Goal: Information Seeking & Learning: Learn about a topic

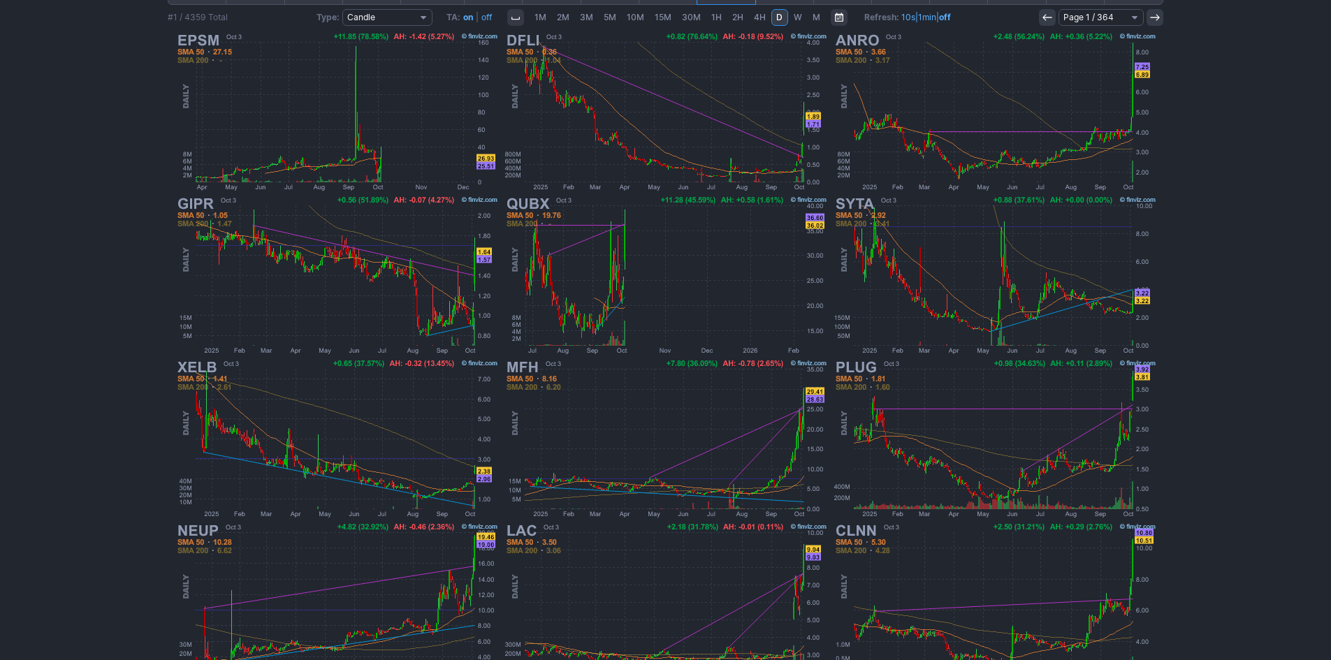
scroll to position [210, 0]
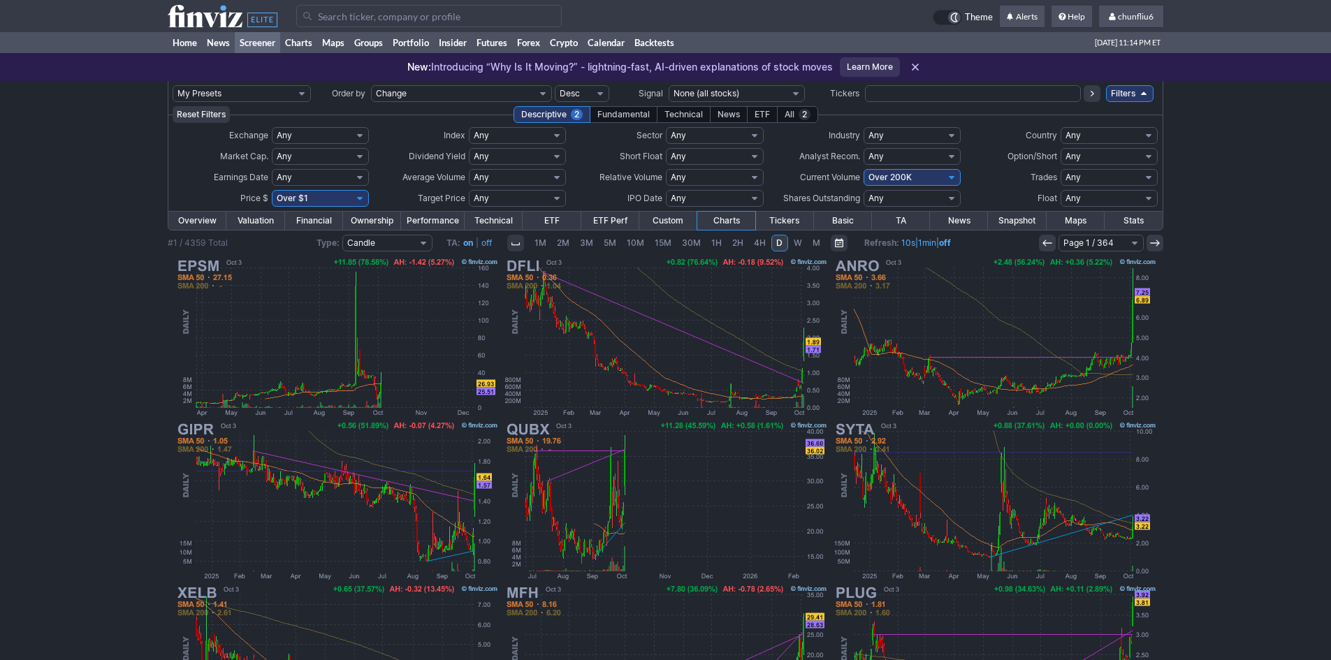
click at [334, 14] on input "Search" at bounding box center [429, 16] width 266 height 22
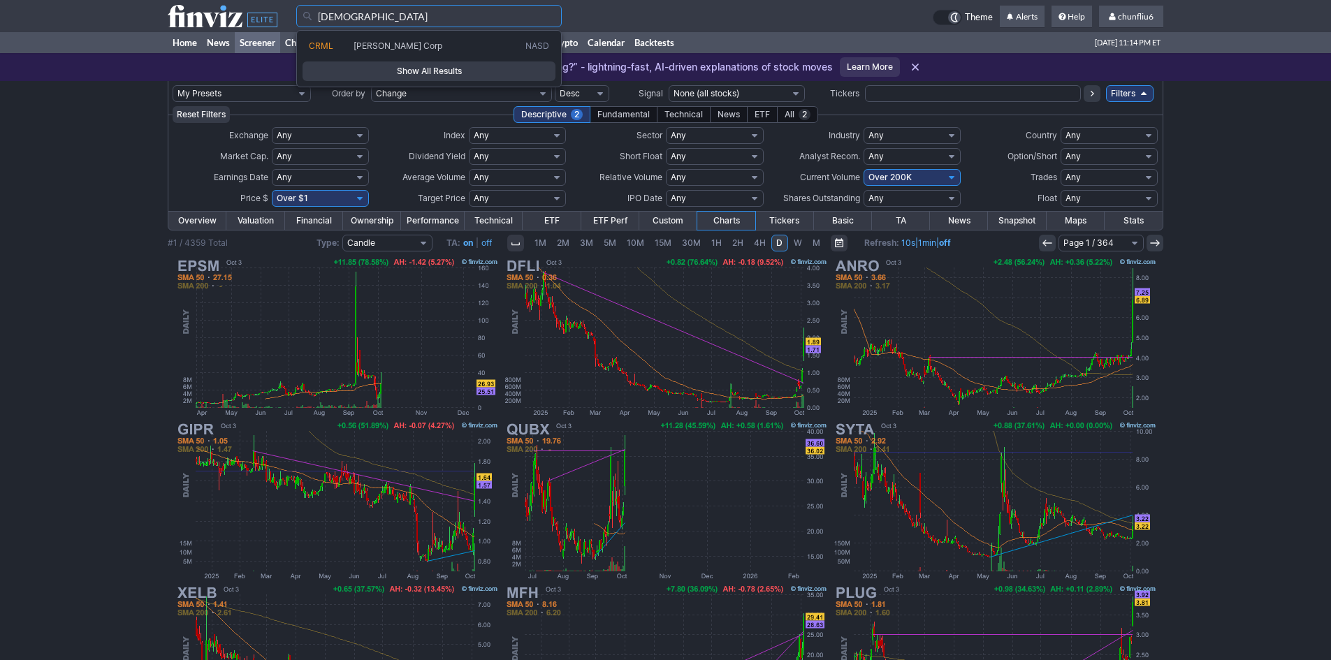
type input "[DEMOGRAPHIC_DATA]"
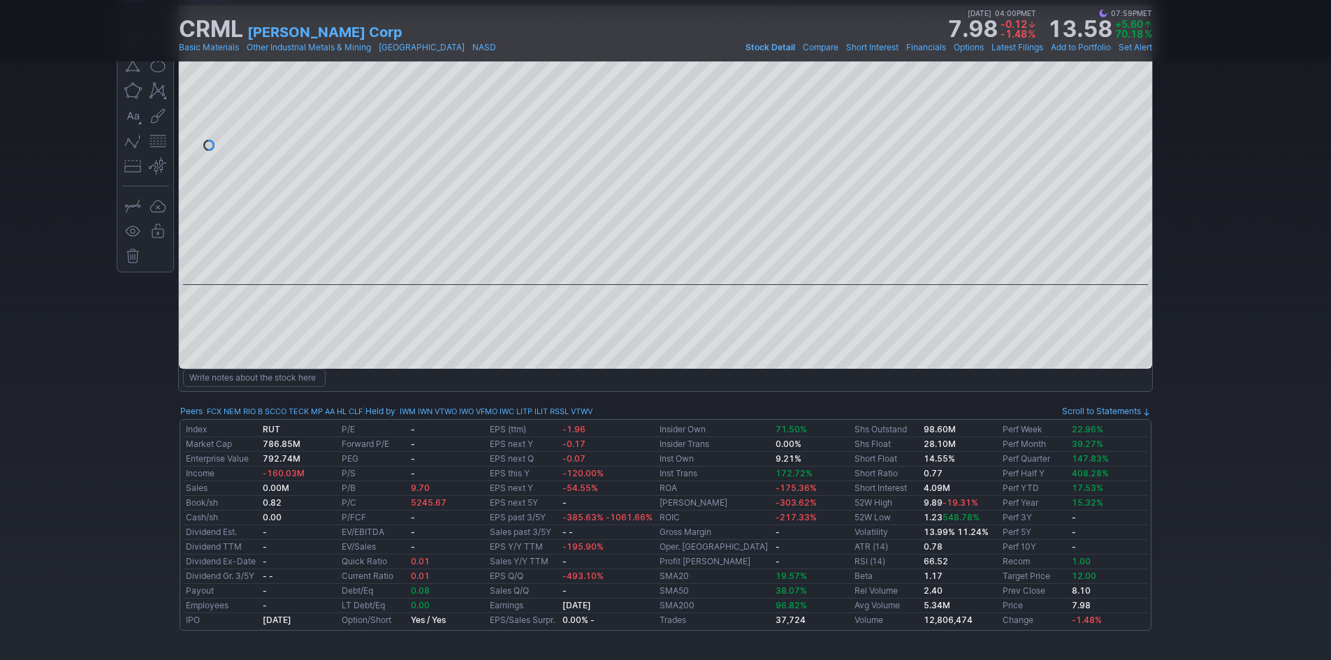
scroll to position [140, 0]
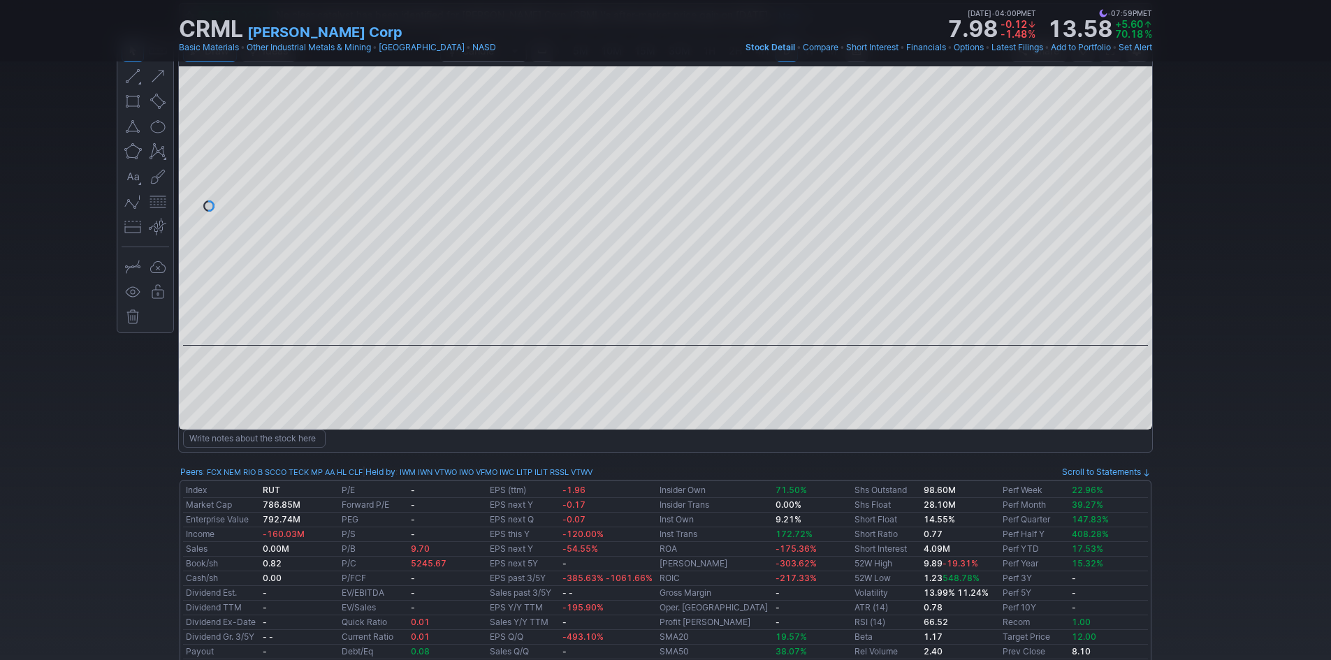
click at [1124, 133] on div at bounding box center [1137, 202] width 29 height 245
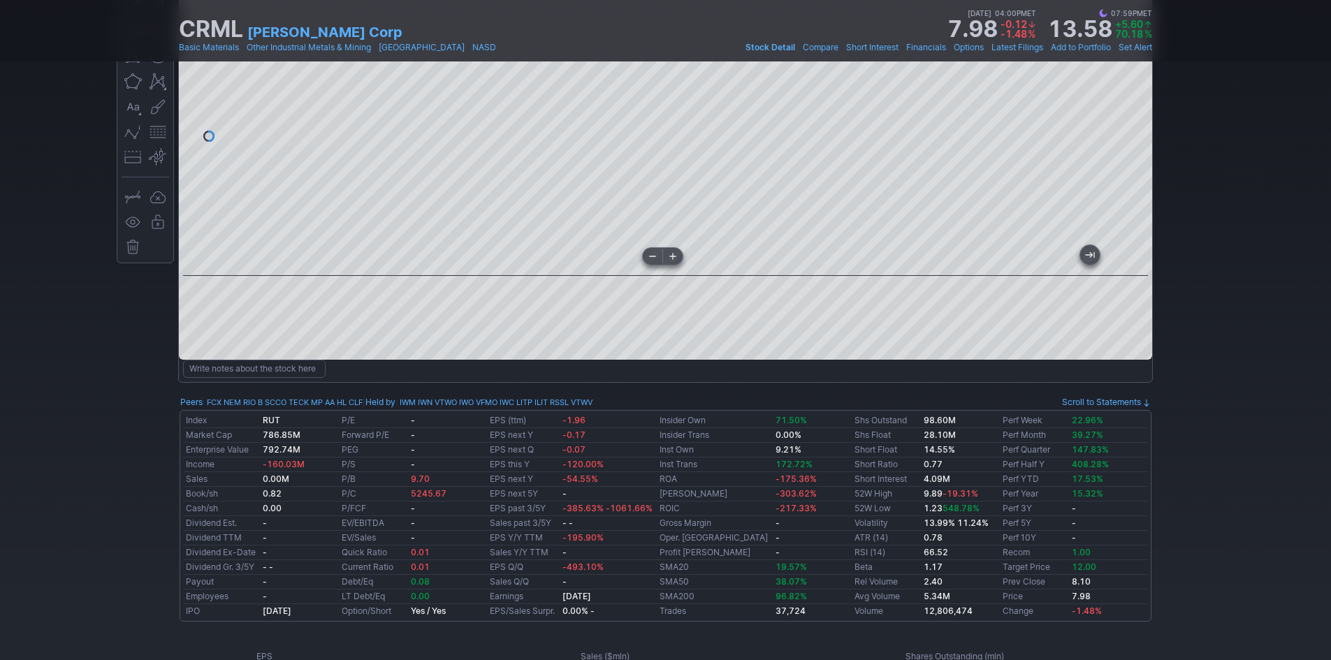
scroll to position [0, 0]
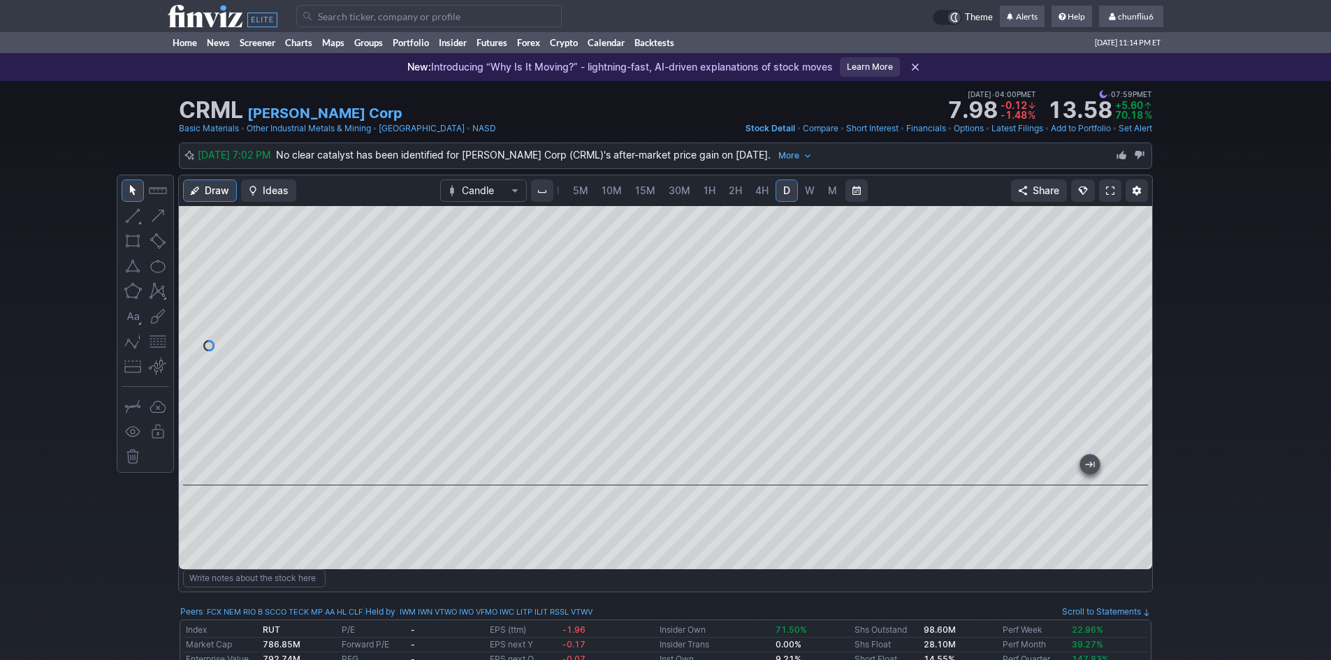
click at [451, 414] on div at bounding box center [666, 346] width 974 height 280
click at [347, 20] on input "Search" at bounding box center [429, 16] width 266 height 22
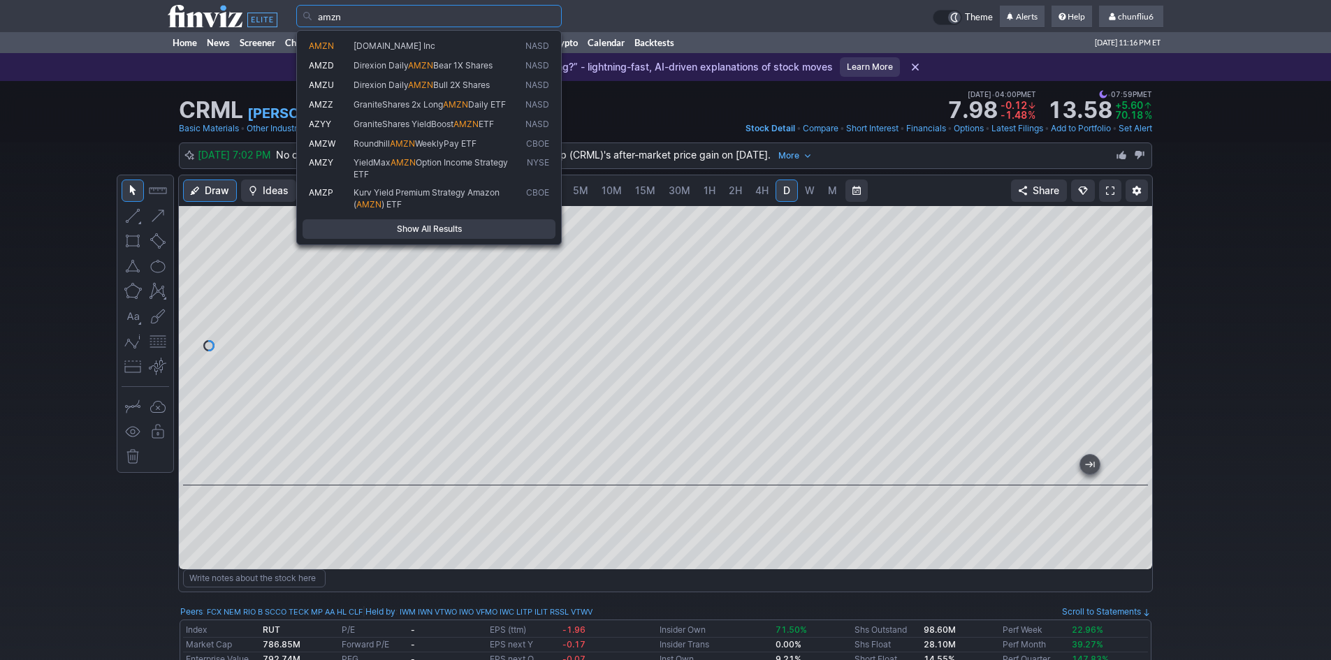
type input "amzn"
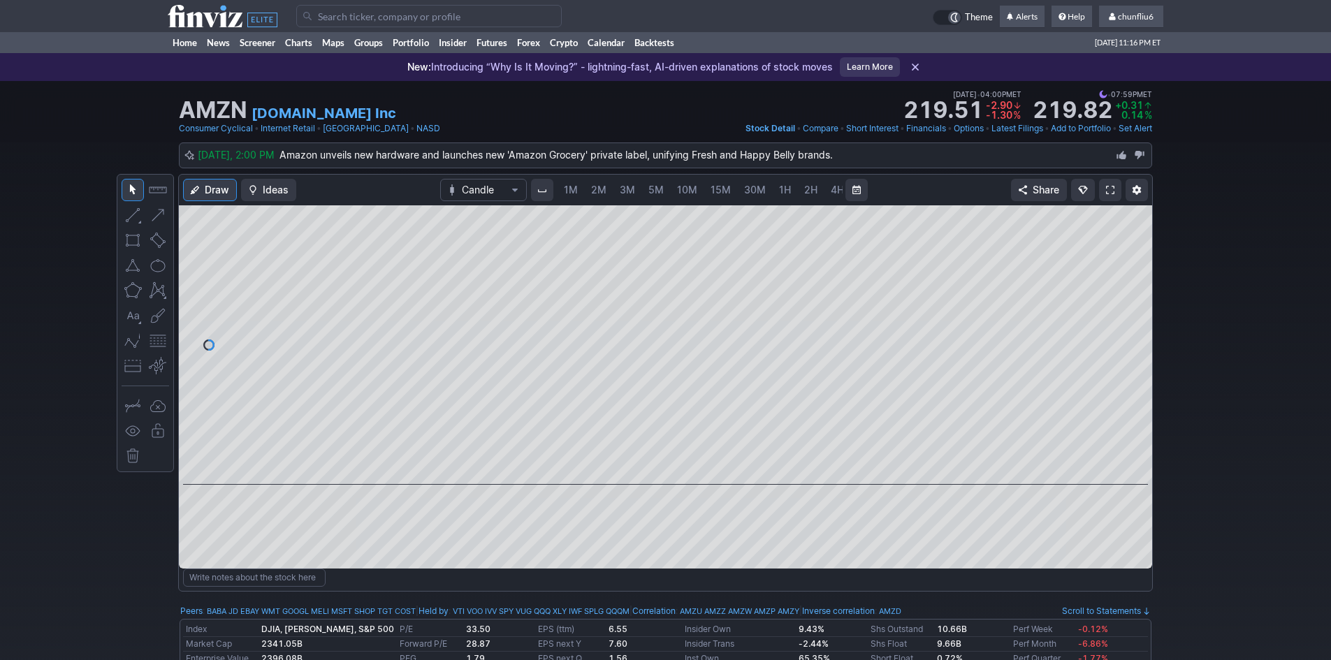
scroll to position [0, 75]
click at [1111, 192] on span at bounding box center [1110, 190] width 8 height 11
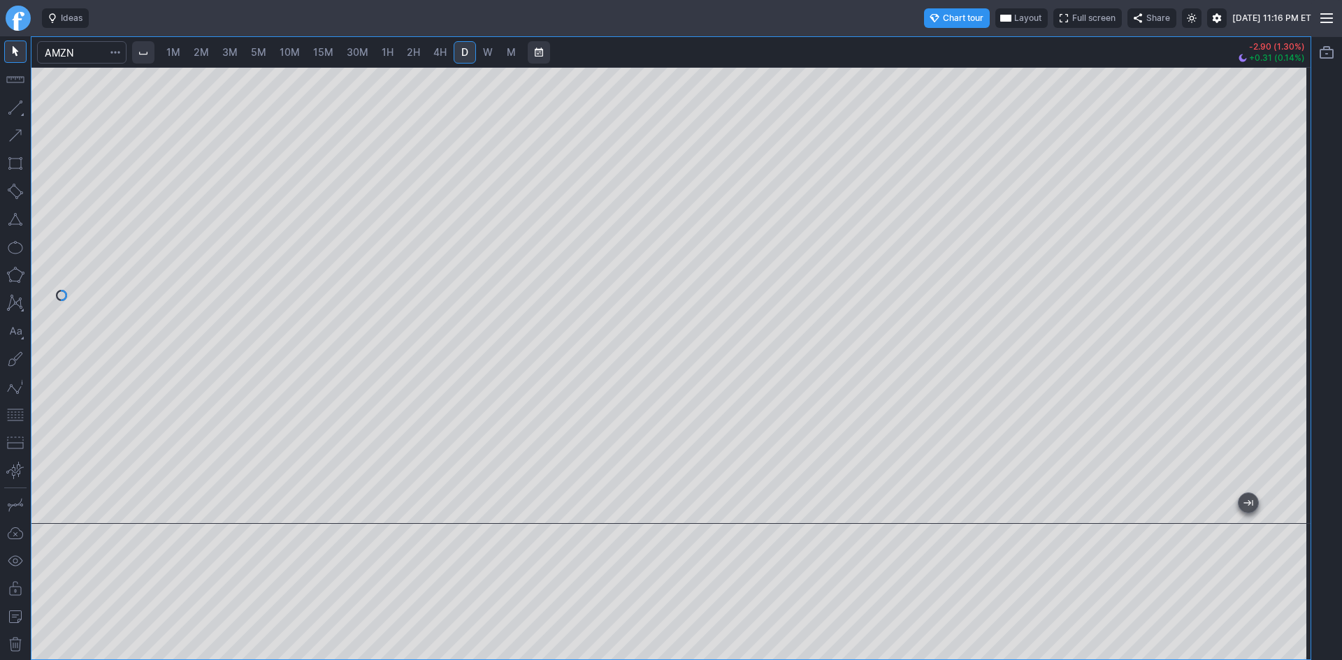
click at [1289, 211] on div at bounding box center [670, 295] width 1279 height 457
click at [8, 411] on button "button" at bounding box center [15, 415] width 22 height 22
drag, startPoint x: 1296, startPoint y: 215, endPoint x: 1292, endPoint y: 245, distance: 29.7
click at [1292, 245] on div at bounding box center [1295, 292] width 29 height 422
click at [354, 57] on span "30M" at bounding box center [358, 52] width 22 height 12
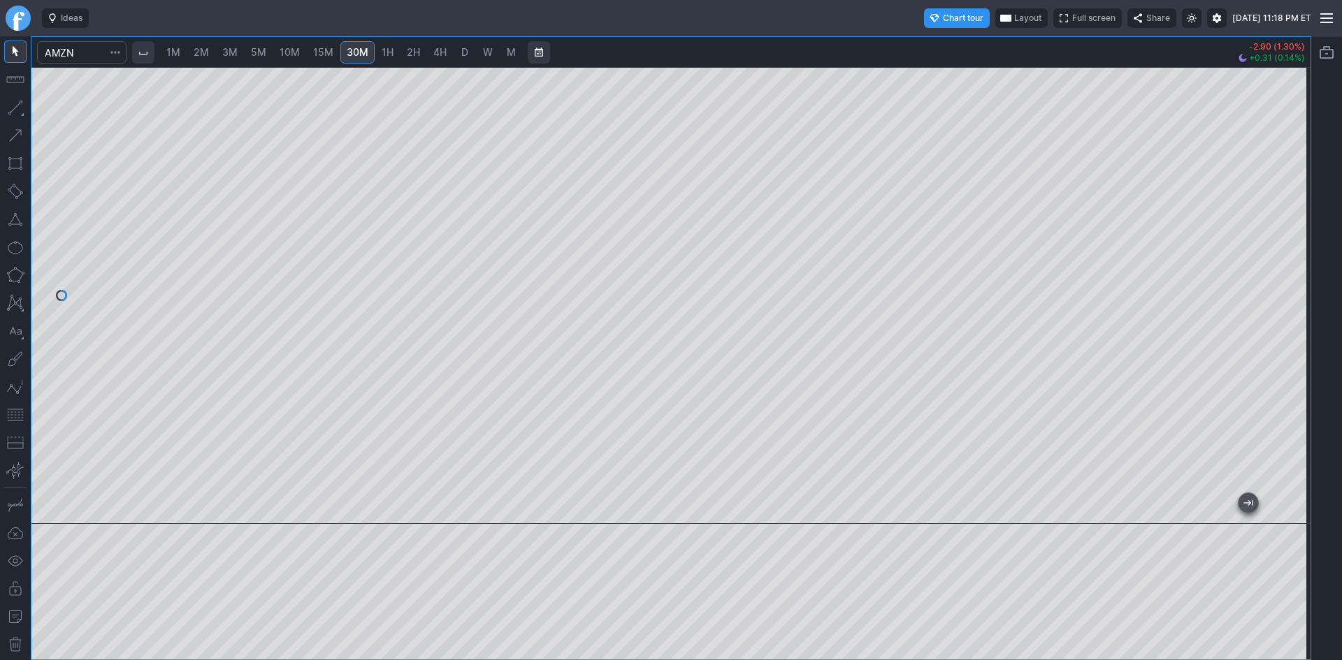
click at [1273, 404] on div at bounding box center [670, 295] width 1279 height 457
click at [83, 53] on input "Search" at bounding box center [81, 52] width 89 height 22
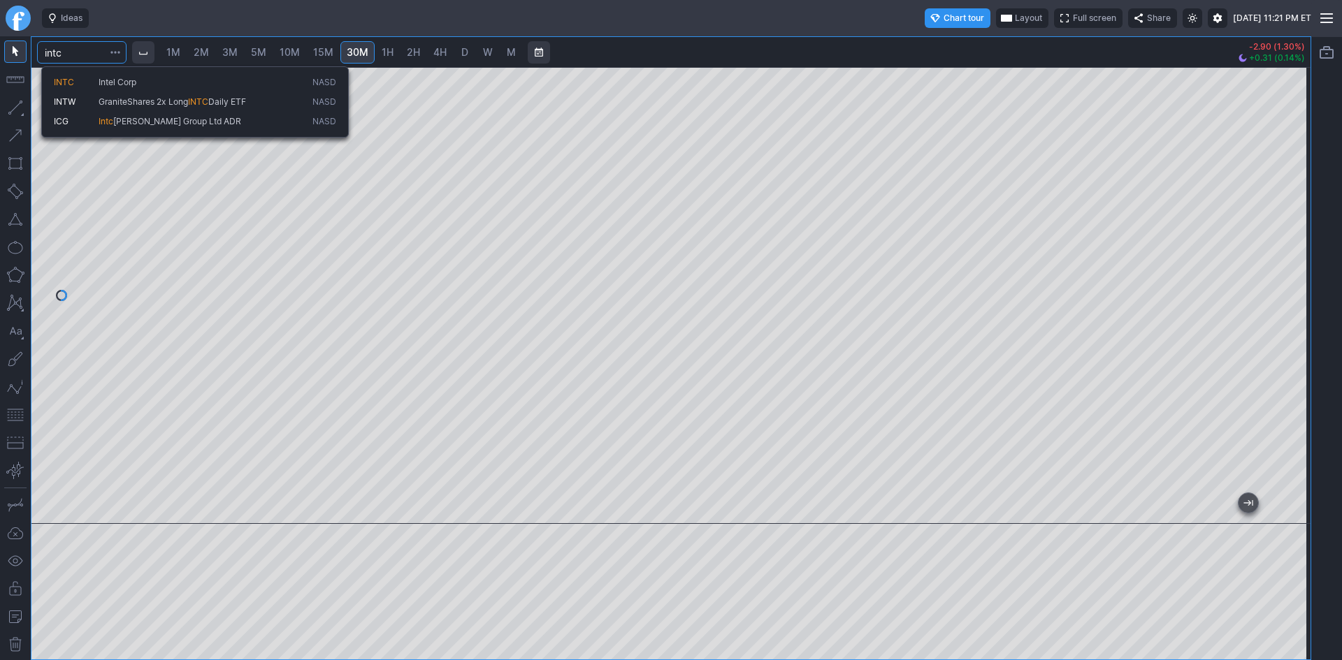
type input "intc"
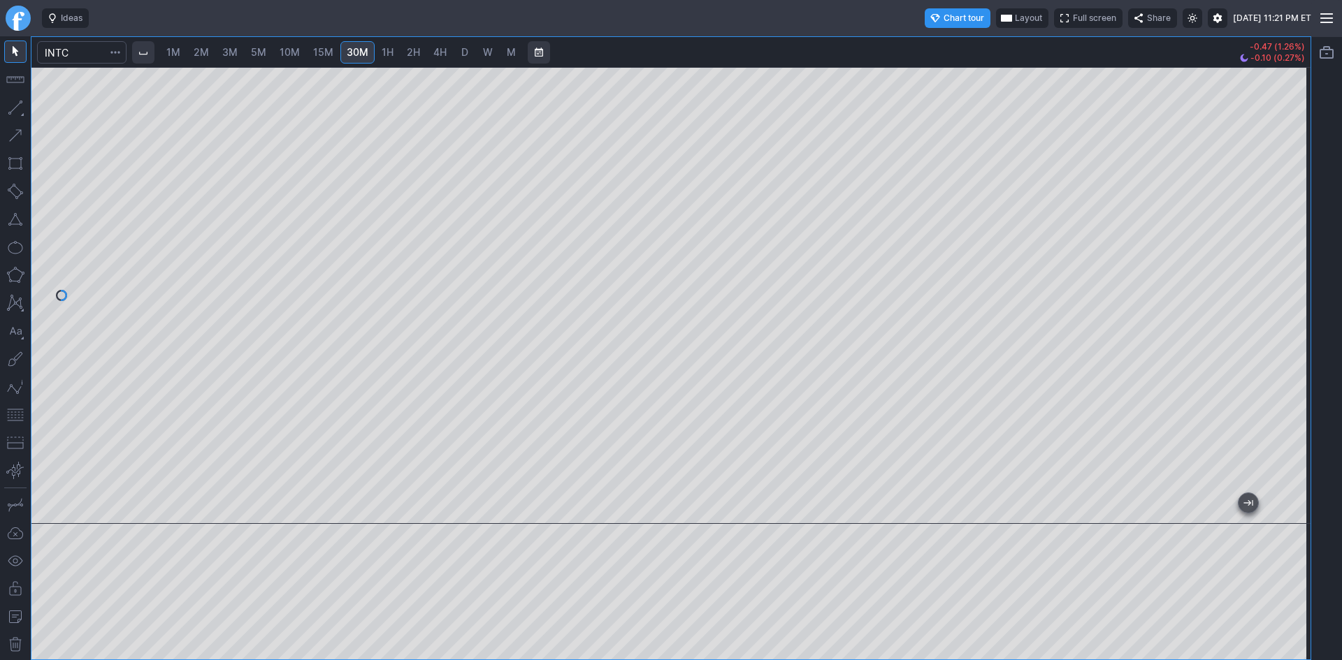
drag, startPoint x: 1298, startPoint y: 172, endPoint x: 1286, endPoint y: 201, distance: 31.7
click at [1286, 201] on div at bounding box center [1295, 292] width 29 height 422
click at [262, 50] on span "5M" at bounding box center [258, 52] width 15 height 12
drag, startPoint x: 1284, startPoint y: 186, endPoint x: 1283, endPoint y: 175, distance: 11.2
click at [1283, 175] on div at bounding box center [1295, 292] width 29 height 422
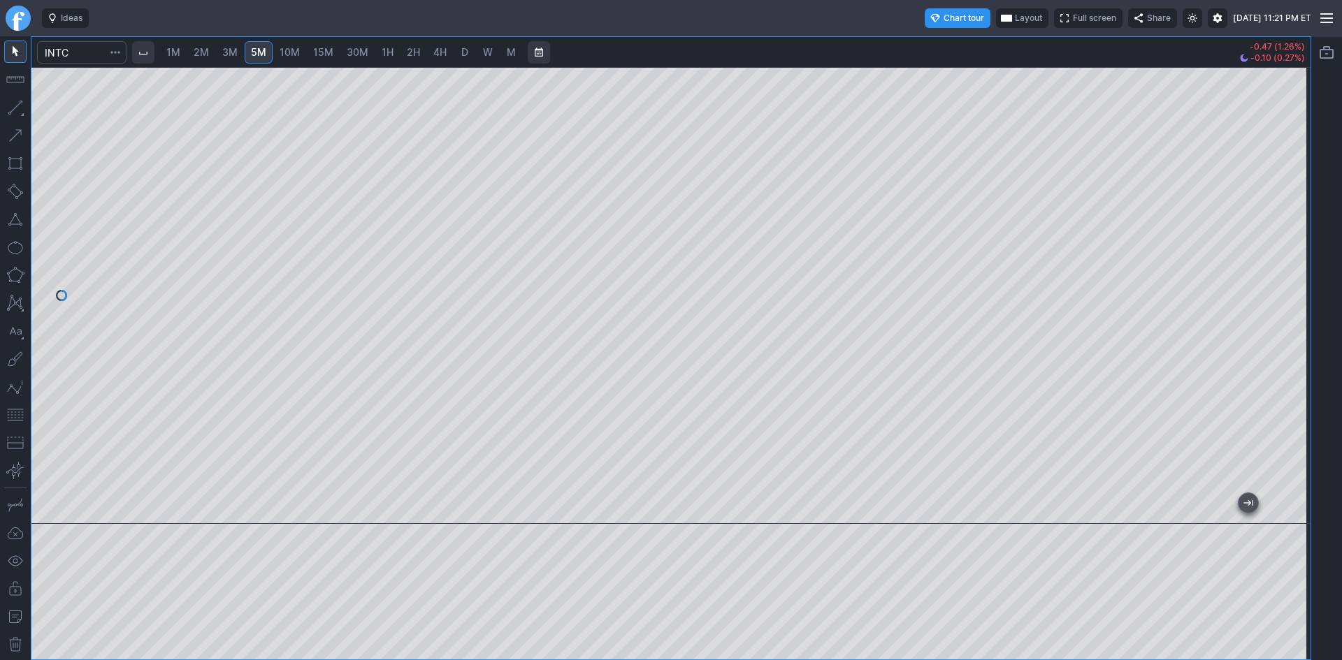
click at [487, 48] on span "W" at bounding box center [488, 52] width 10 height 12
click at [507, 49] on span "M" at bounding box center [511, 52] width 9 height 12
click at [482, 47] on link "W" at bounding box center [488, 52] width 22 height 22
click at [468, 47] on span "D" at bounding box center [464, 52] width 7 height 12
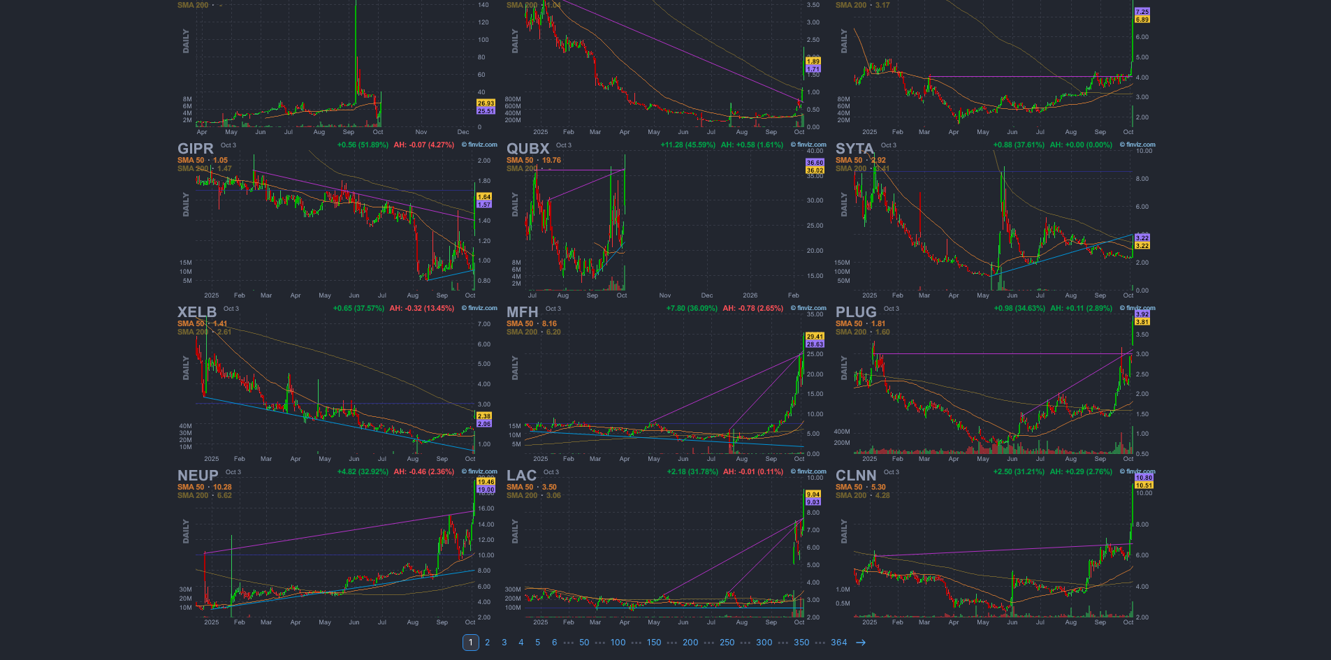
scroll to position [287, 0]
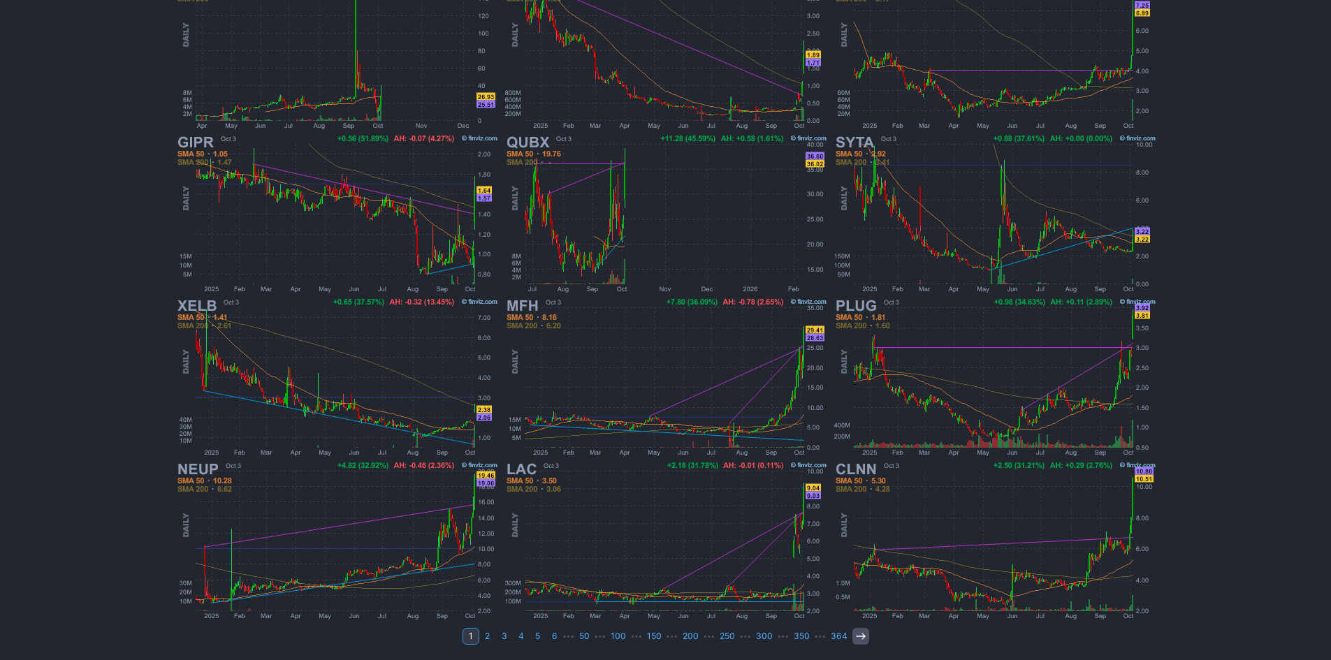
click at [860, 640] on icon at bounding box center [860, 636] width 11 height 11
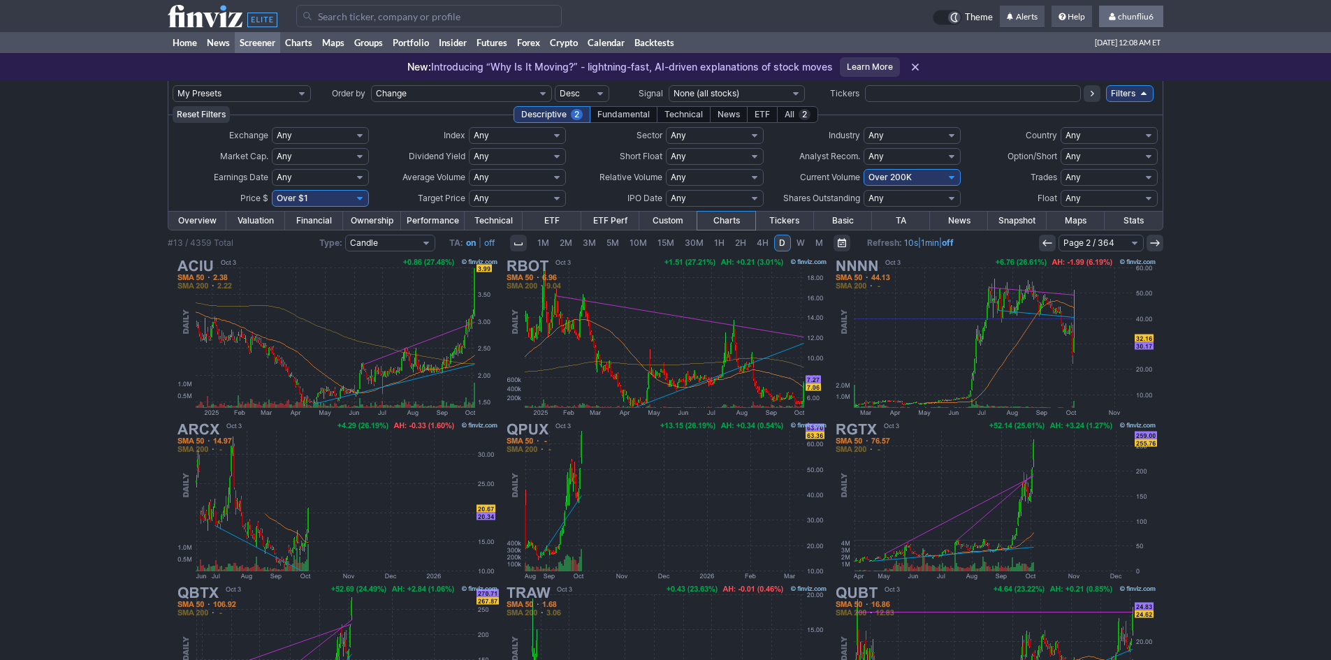
click at [1135, 11] on span "chunfliu6" at bounding box center [1136, 16] width 36 height 10
click at [1104, 103] on link "Sign Out" at bounding box center [1124, 103] width 78 height 22
